Goal: Information Seeking & Learning: Learn about a topic

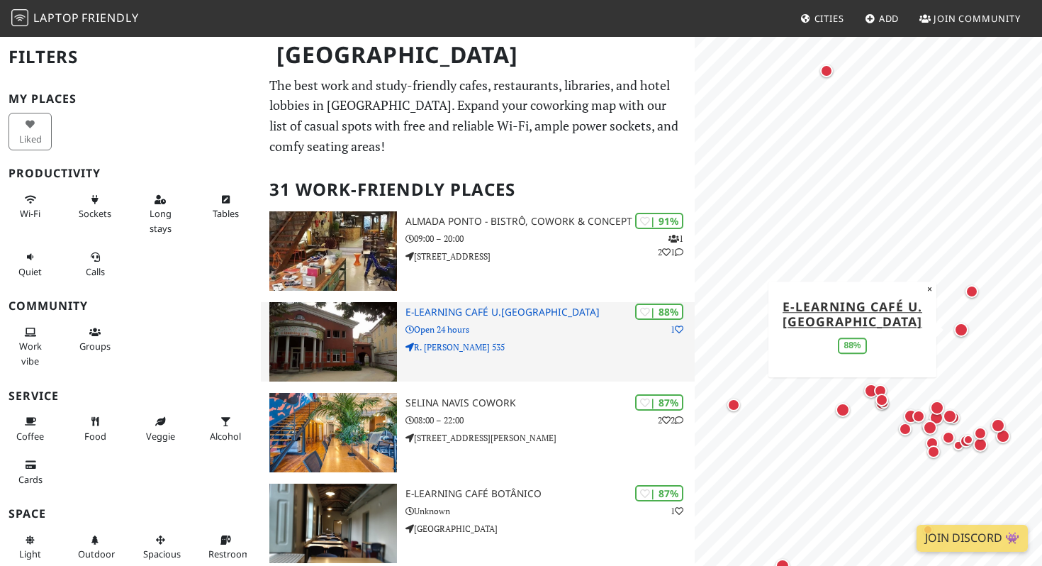
click at [464, 306] on div "| 88% 1 e-learning Café U.[GEOGRAPHIC_DATA] Open 24 hours R. [PERSON_NAME] 535" at bounding box center [549, 341] width 289 height 79
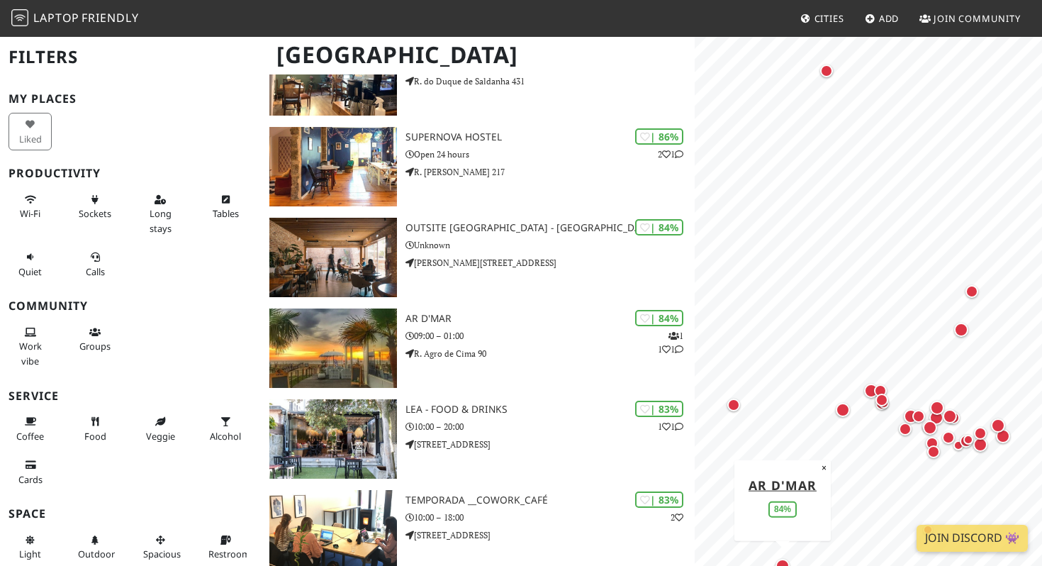
scroll to position [540, 0]
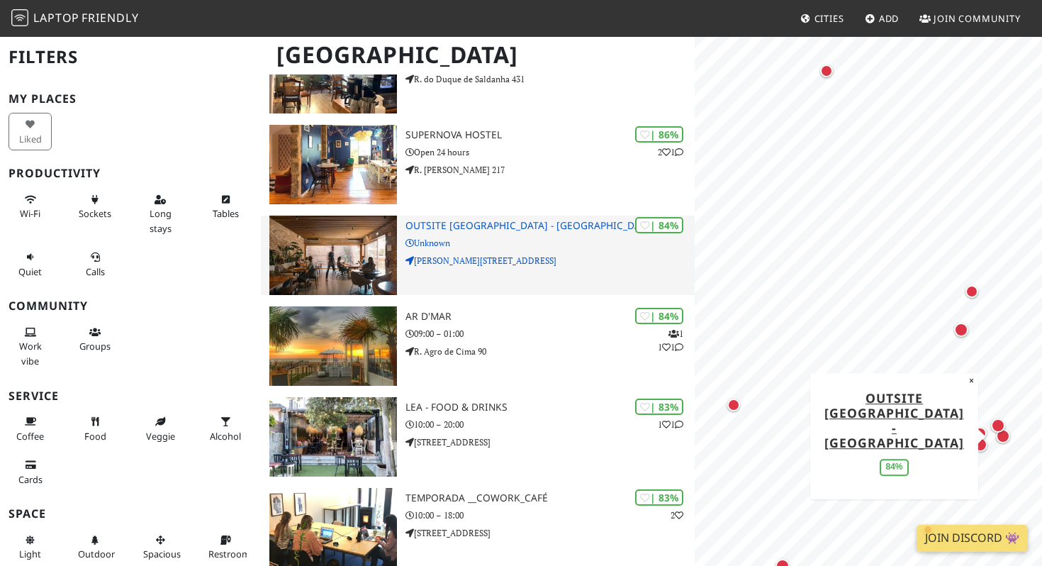
click at [444, 221] on h3 "Outsite Porto - Mouco" at bounding box center [549, 226] width 289 height 12
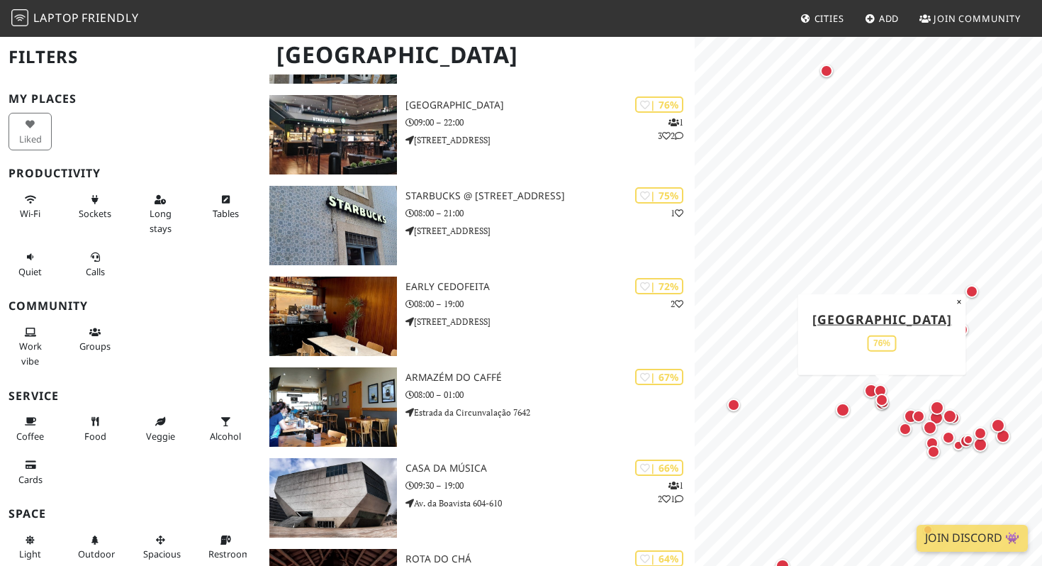
scroll to position [1385, 0]
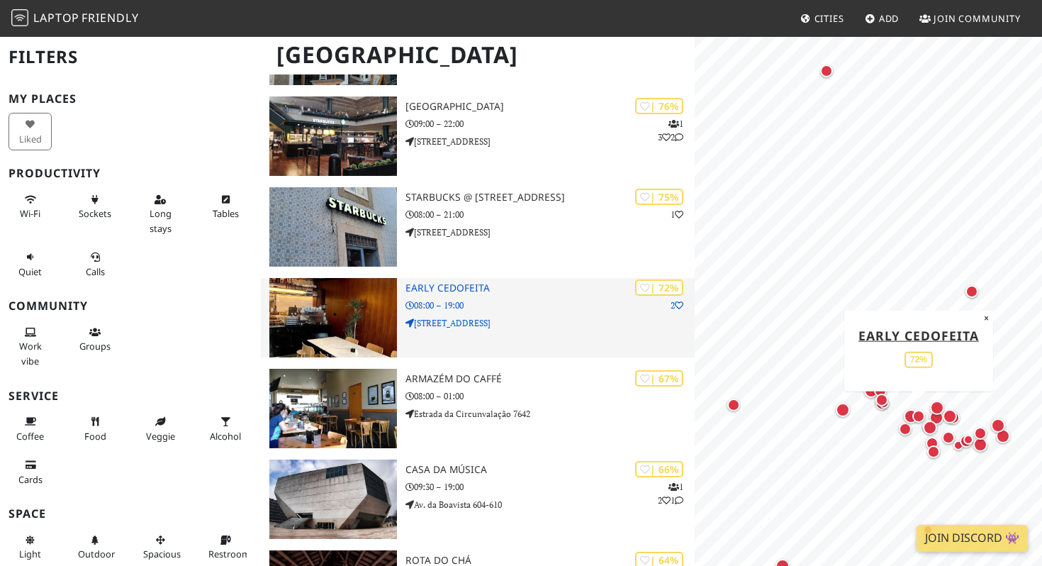
click at [432, 288] on h3 "Early Cedofeita" at bounding box center [549, 288] width 289 height 12
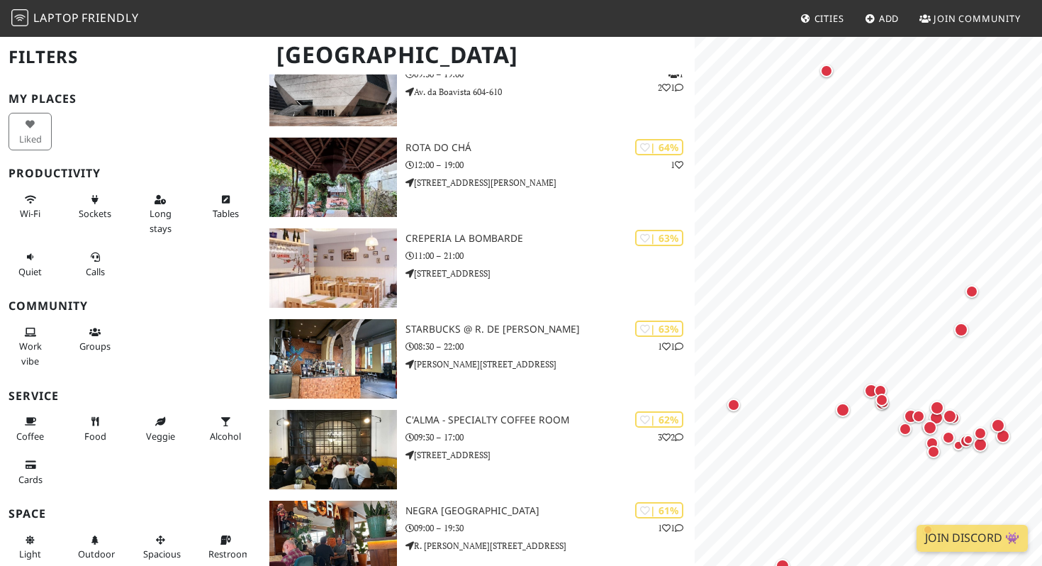
scroll to position [1799, 0]
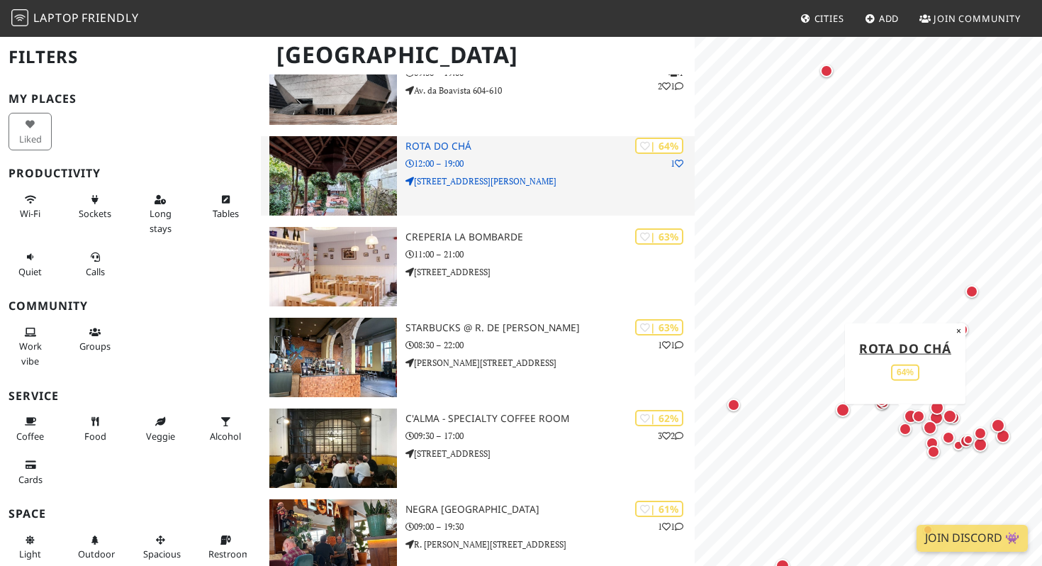
click at [434, 147] on h3 "Rota Do Chá" at bounding box center [549, 146] width 289 height 12
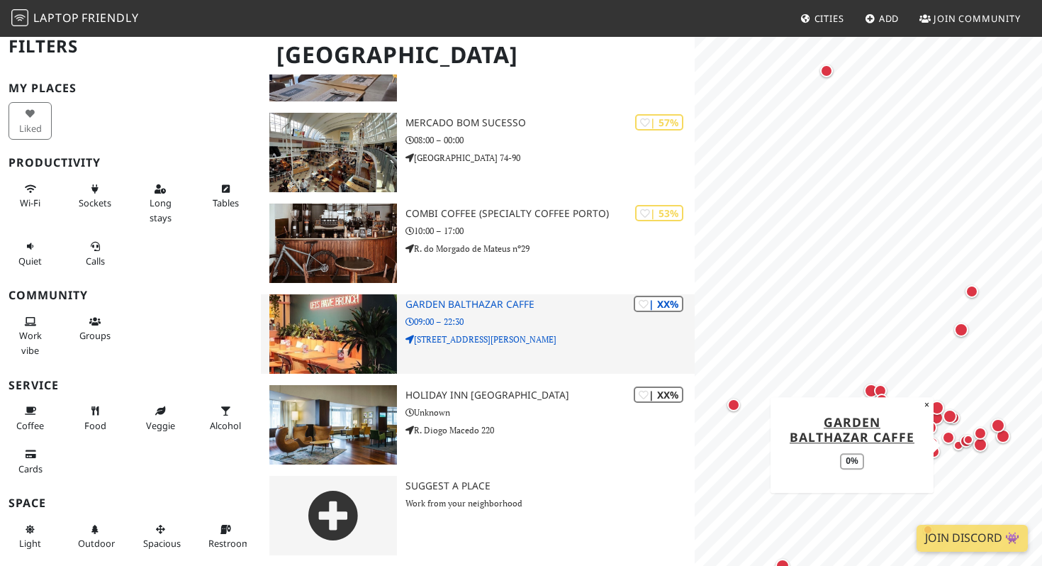
scroll to position [2549, 0]
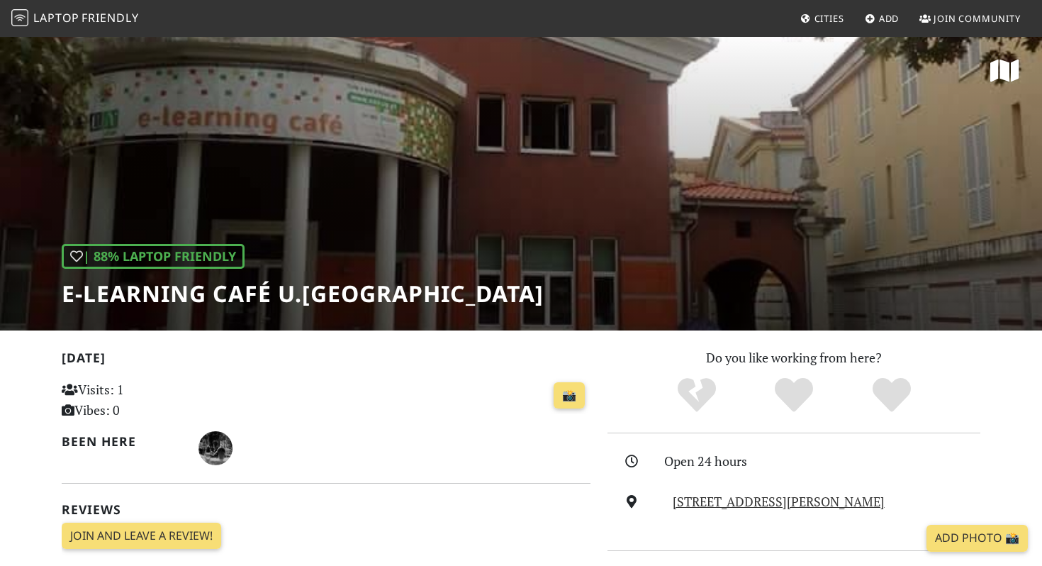
click at [717, 119] on div "| 88% Laptop Friendly e-learning Café U.Porto" at bounding box center [521, 182] width 1042 height 295
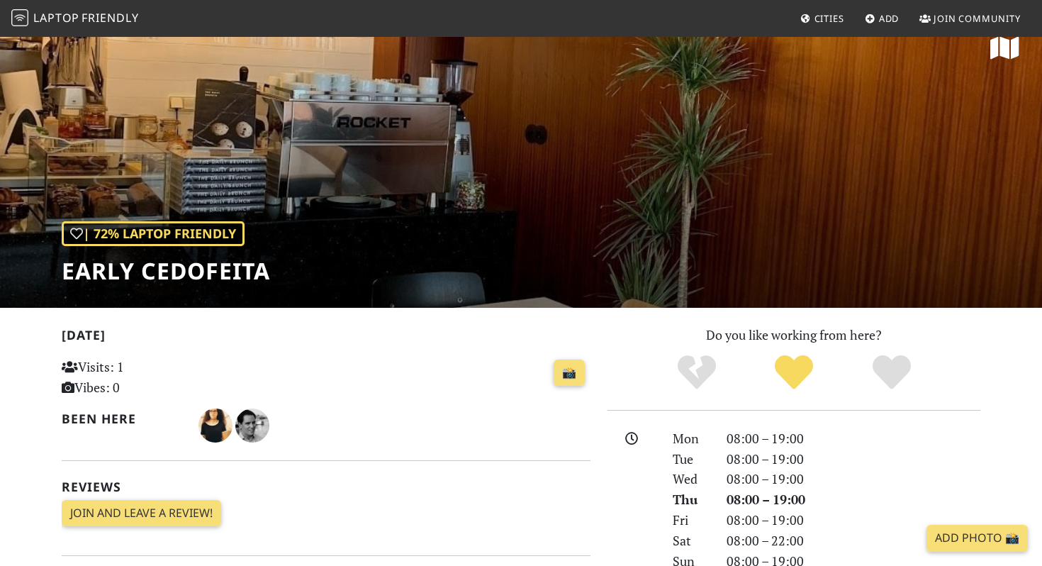
scroll to position [13, 0]
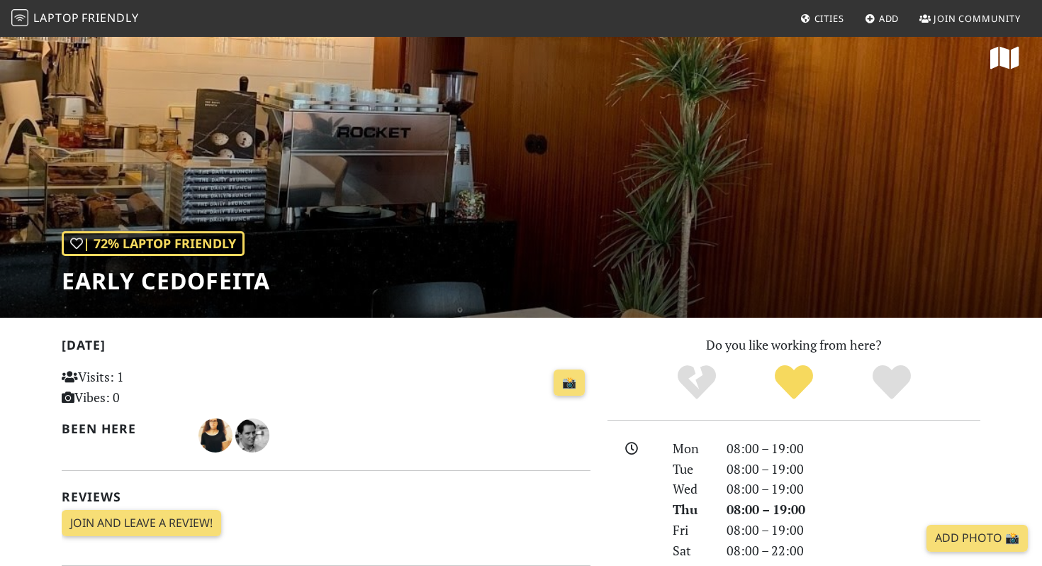
click at [580, 238] on div "| 72% Laptop Friendly Early Cedofeita" at bounding box center [521, 170] width 1042 height 295
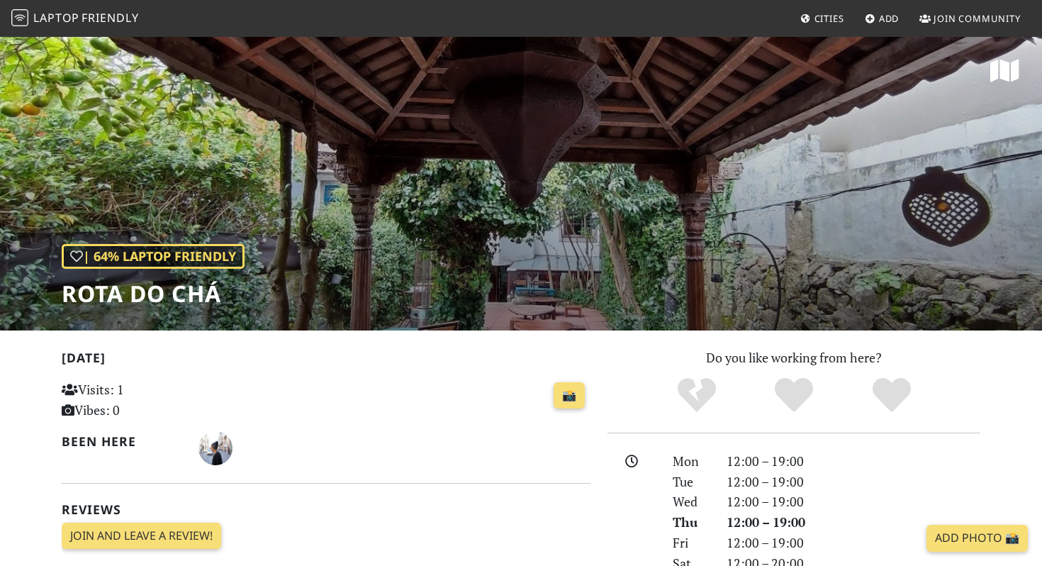
click at [553, 263] on div "| 64% Laptop Friendly Rota Do Chá" at bounding box center [521, 182] width 1042 height 295
